Goal: Information Seeking & Learning: Learn about a topic

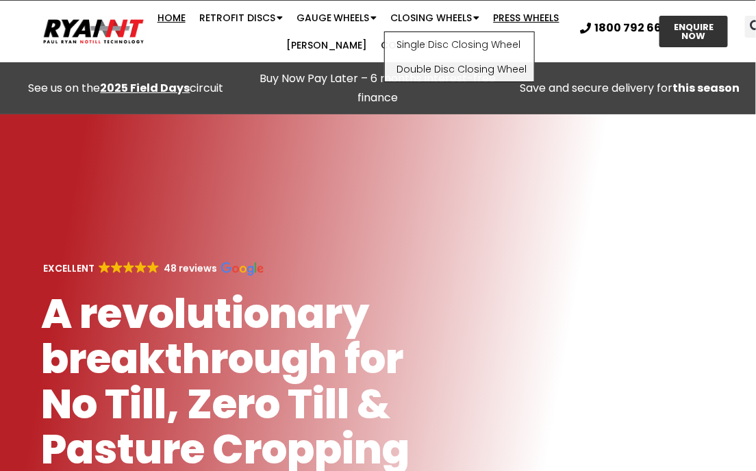
click at [505, 16] on link "Press Wheels" at bounding box center [526, 17] width 79 height 27
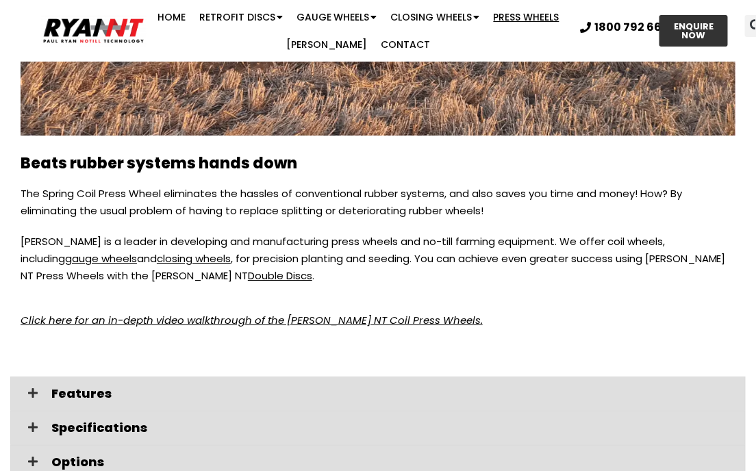
scroll to position [2601, 0]
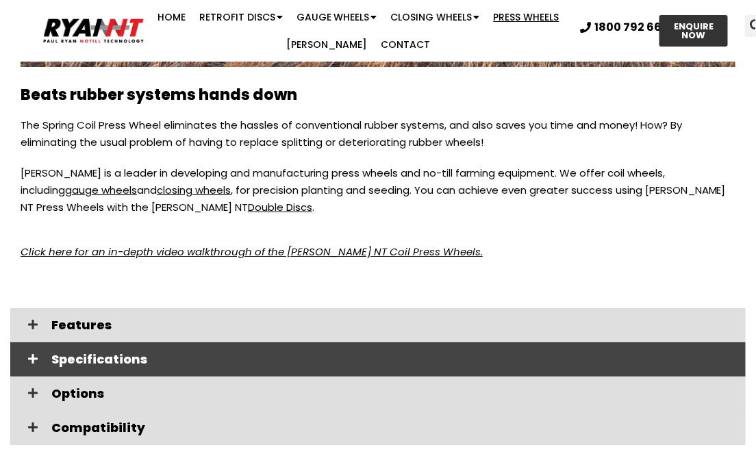
click at [31, 353] on icon at bounding box center [33, 358] width 10 height 11
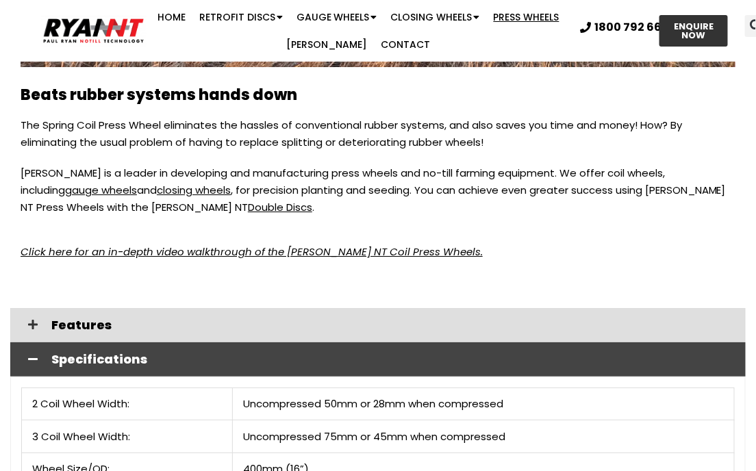
scroll to position [2738, 0]
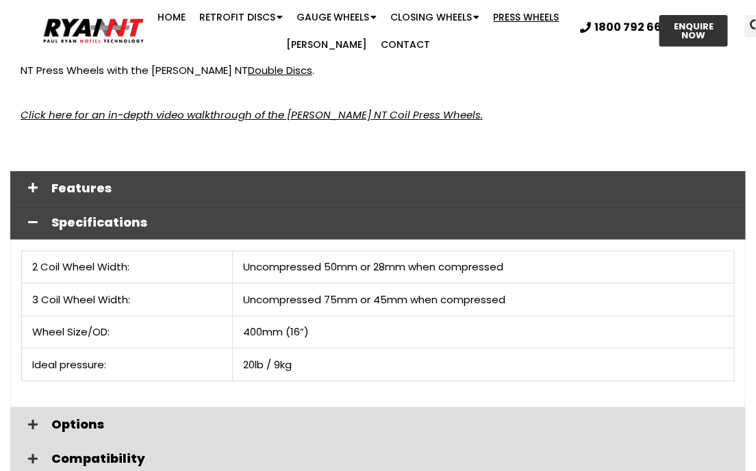
click at [37, 182] on span at bounding box center [32, 188] width 23 height 12
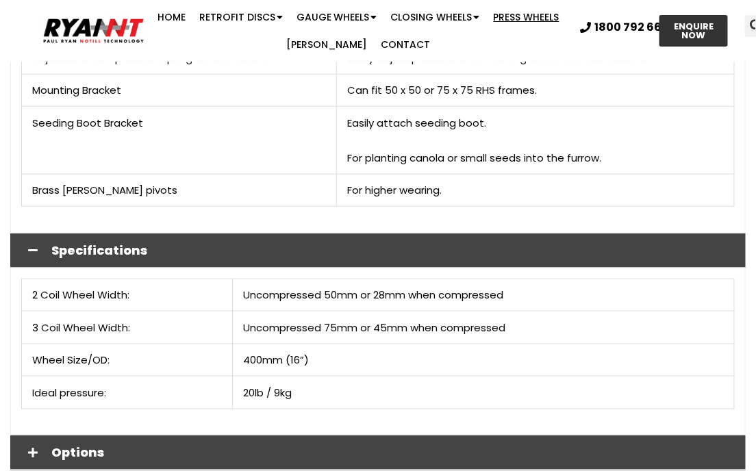
scroll to position [3149, 0]
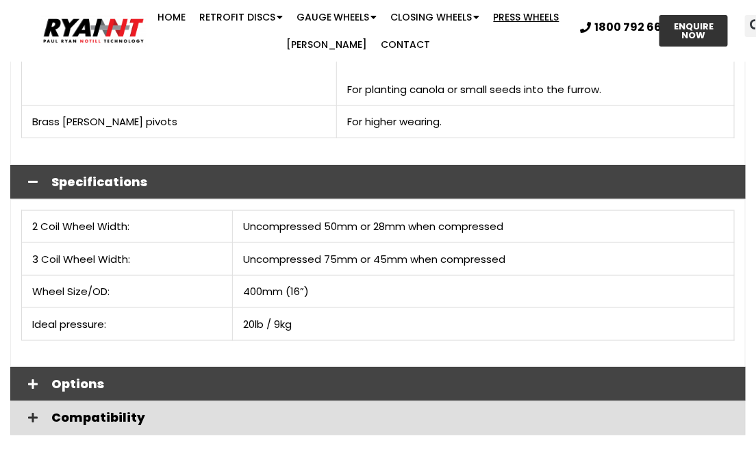
click at [37, 379] on span at bounding box center [32, 385] width 23 height 12
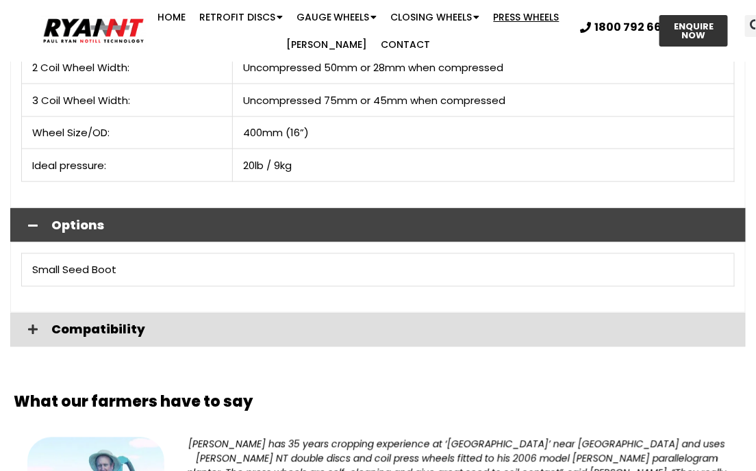
scroll to position [3286, 0]
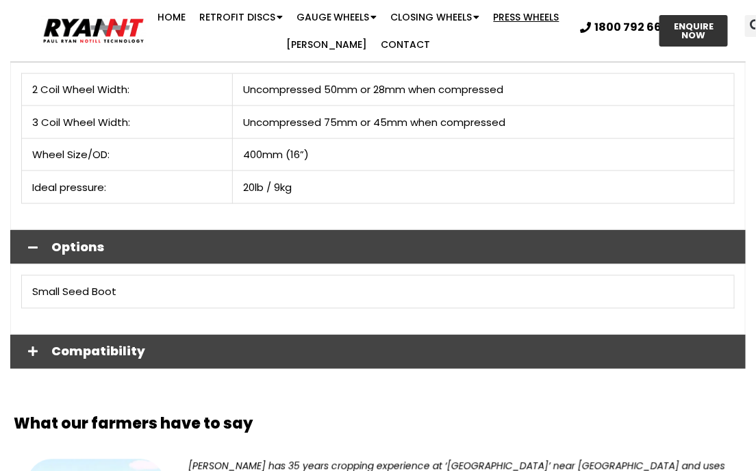
click at [38, 346] on span at bounding box center [32, 352] width 23 height 12
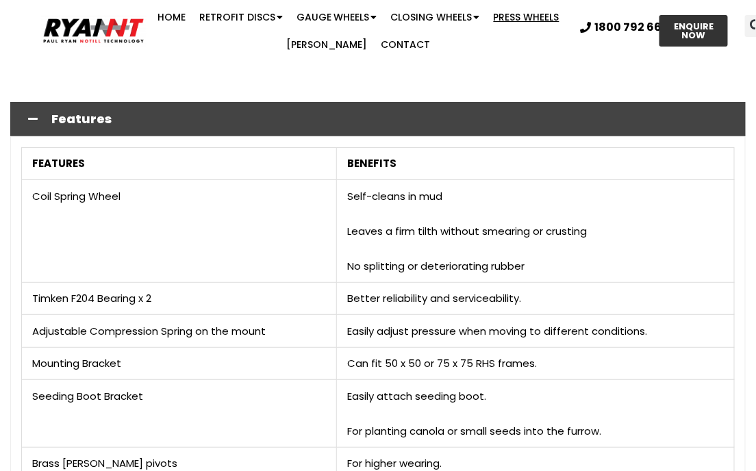
scroll to position [2807, 0]
